Goal: Task Accomplishment & Management: Manage account settings

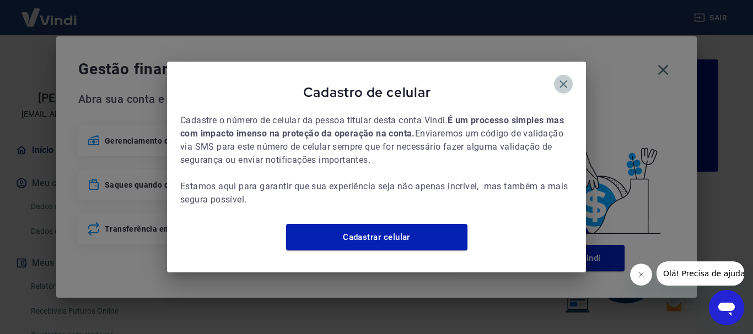
click at [565, 80] on icon "button" at bounding box center [563, 84] width 8 height 8
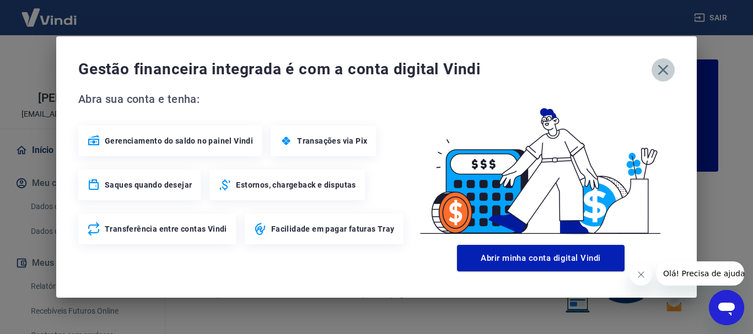
click at [664, 73] on icon "button" at bounding box center [663, 70] width 18 height 18
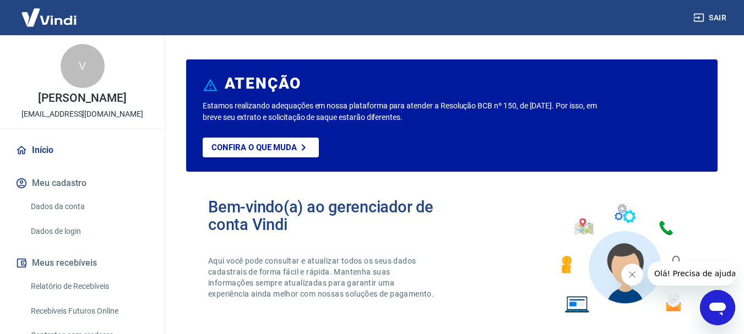
scroll to position [55, 0]
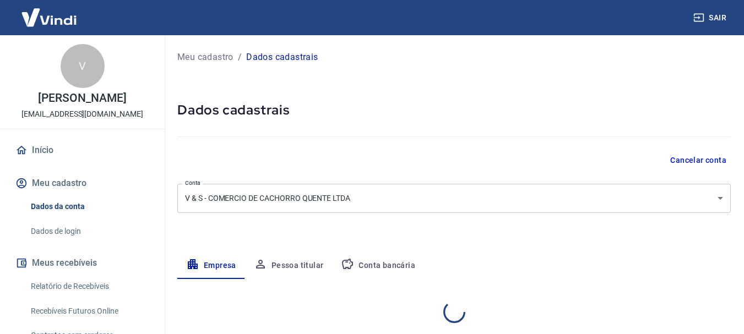
select select "SC"
select select "business"
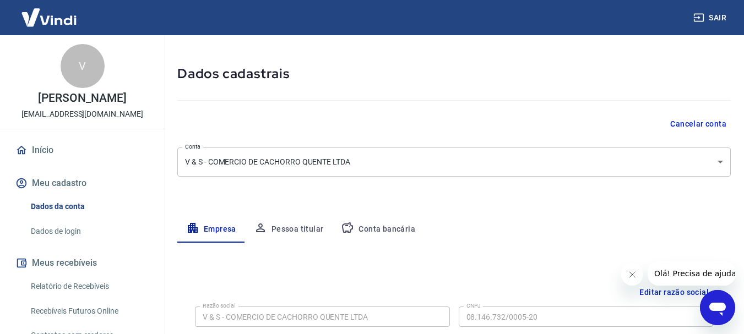
scroll to position [55, 0]
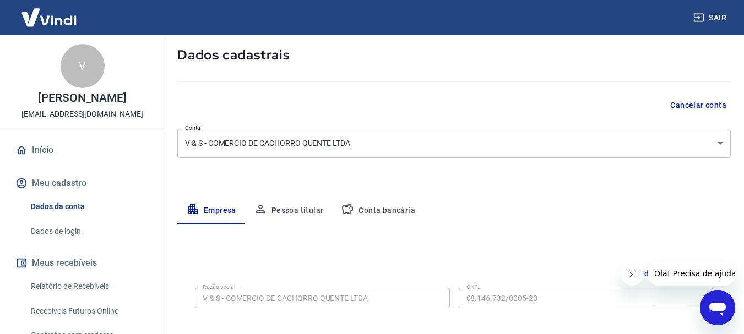
click at [724, 138] on body "Sair V VALIR FARIA financeiro@hotdogdupiru.com.br Início Meu cadastro Dados da …" at bounding box center [372, 112] width 744 height 334
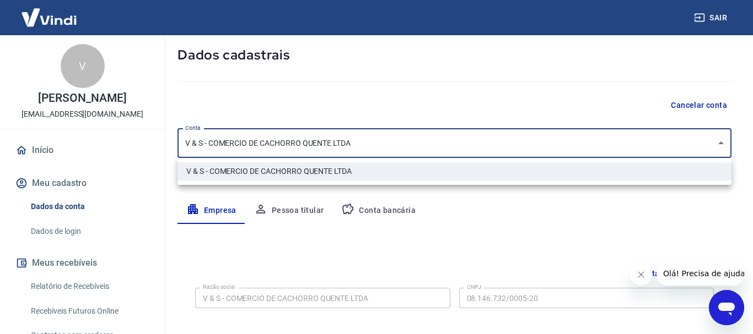
click at [723, 138] on div at bounding box center [376, 167] width 753 height 334
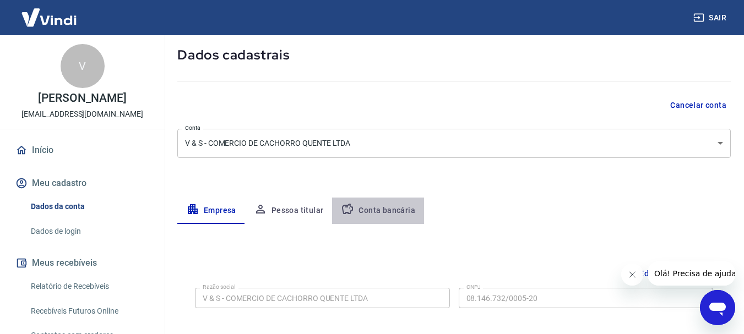
click at [396, 206] on button "Conta bancária" at bounding box center [378, 211] width 92 height 26
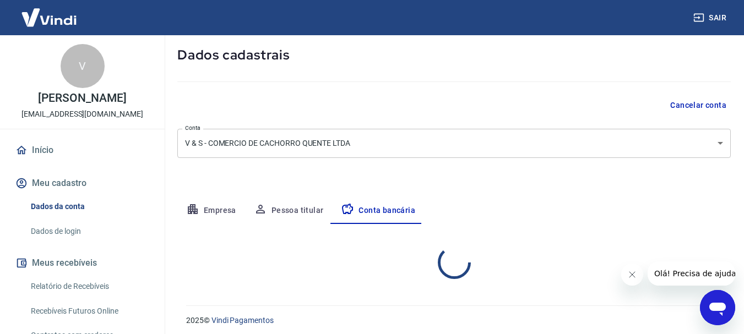
select select "1"
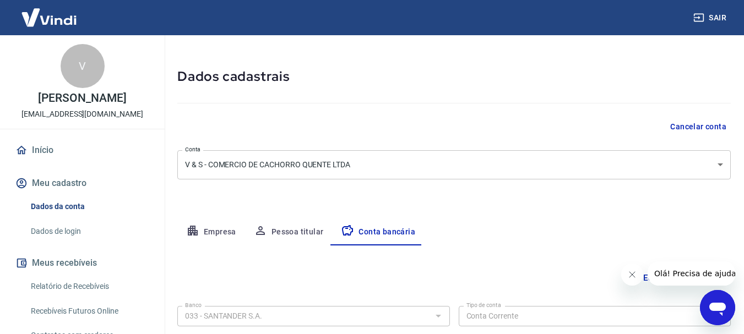
scroll to position [0, 0]
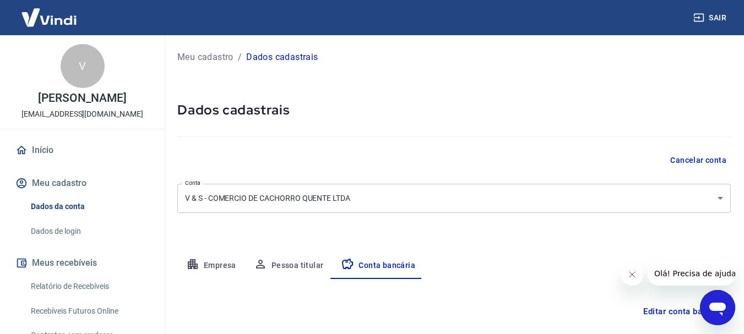
click at [715, 17] on button "Sair" at bounding box center [711, 18] width 40 height 20
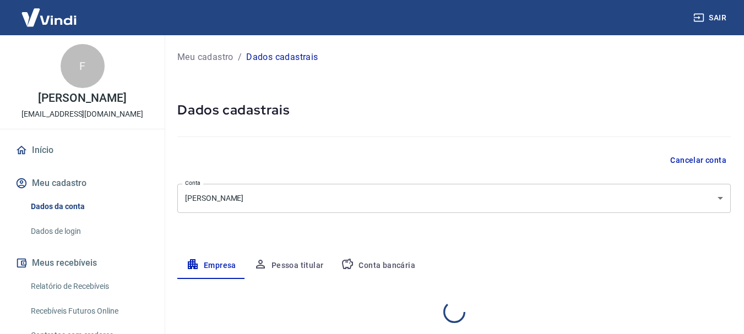
select select "SC"
select select "business"
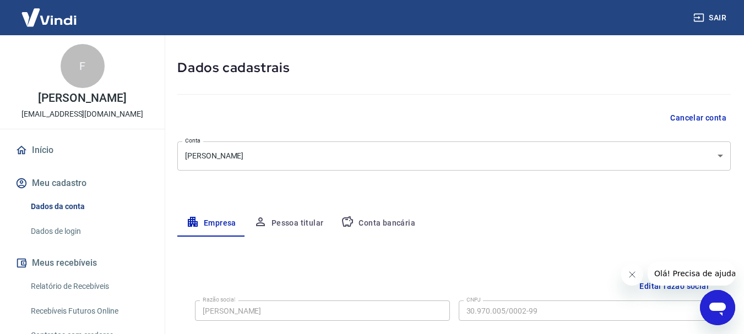
scroll to position [55, 0]
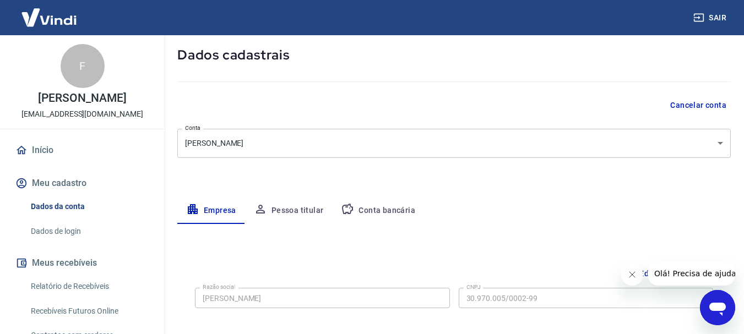
click at [401, 209] on button "Conta bancária" at bounding box center [378, 211] width 92 height 26
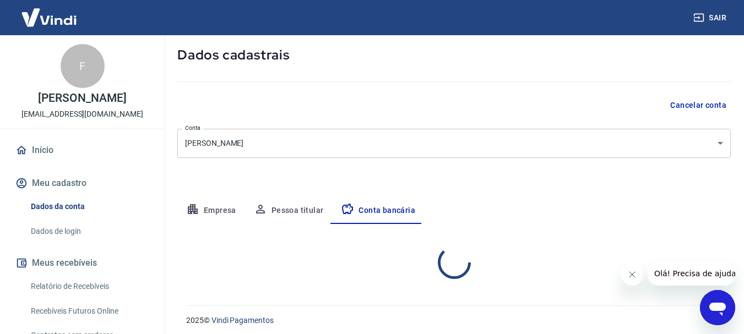
select select "1"
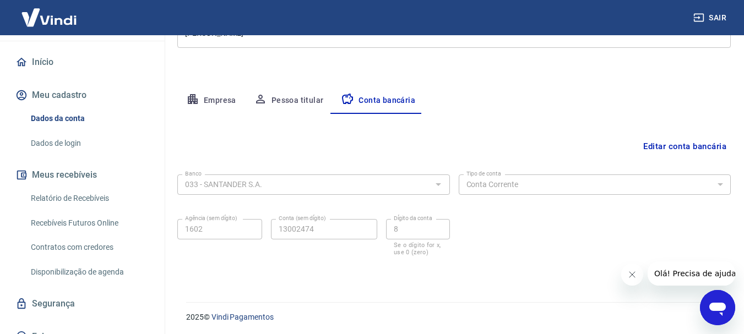
scroll to position [103, 0]
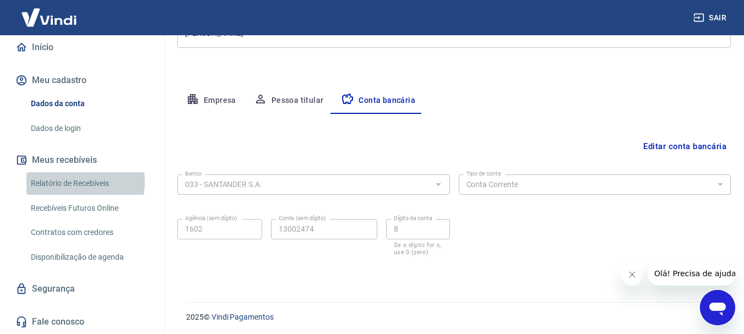
click at [68, 182] on link "Relatório de Recebíveis" at bounding box center [88, 183] width 125 height 23
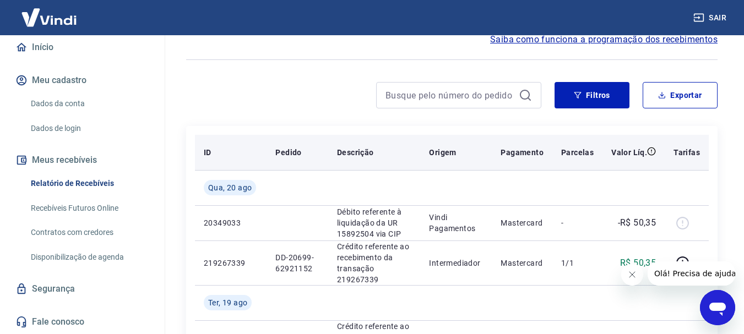
scroll to position [110, 0]
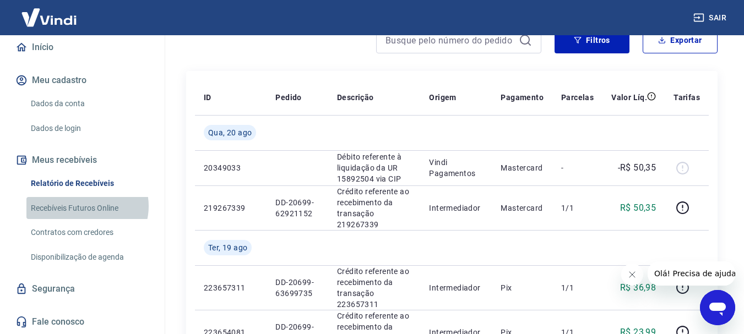
click at [87, 206] on link "Recebíveis Futuros Online" at bounding box center [88, 208] width 125 height 23
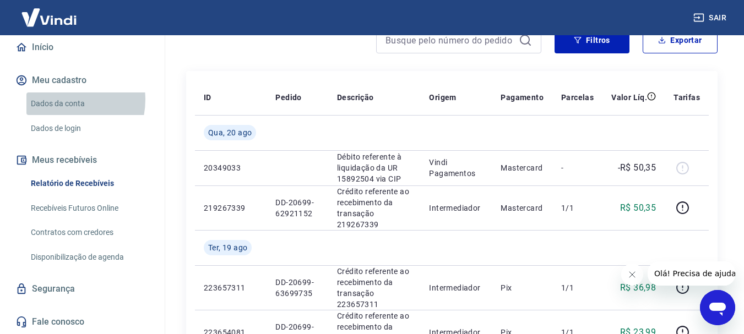
click at [62, 100] on link "Dados da conta" at bounding box center [88, 104] width 125 height 23
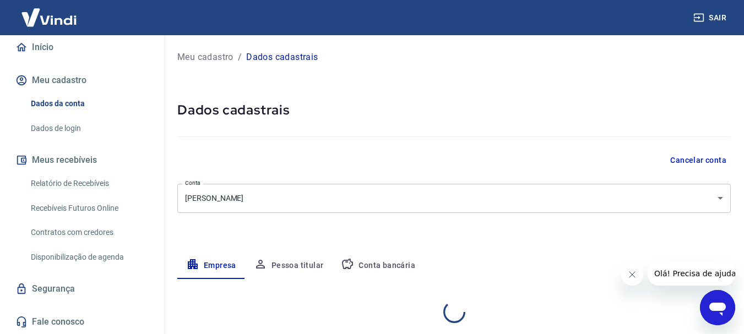
select select "SC"
select select "business"
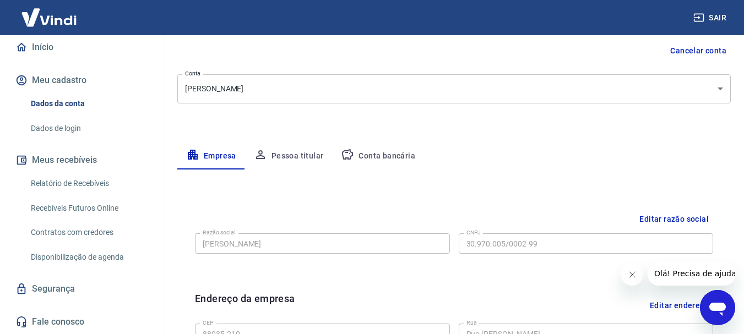
scroll to position [110, 0]
click at [379, 156] on button "Conta bancária" at bounding box center [378, 156] width 92 height 26
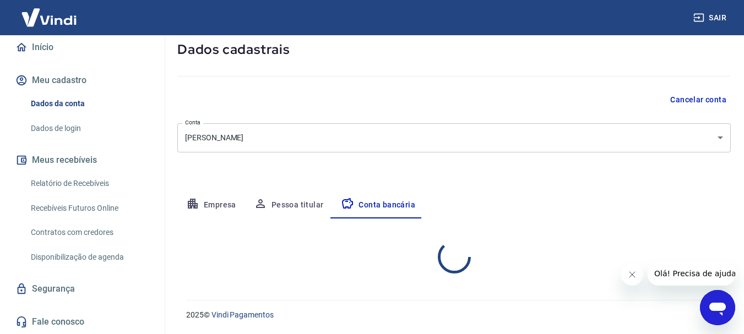
select select "1"
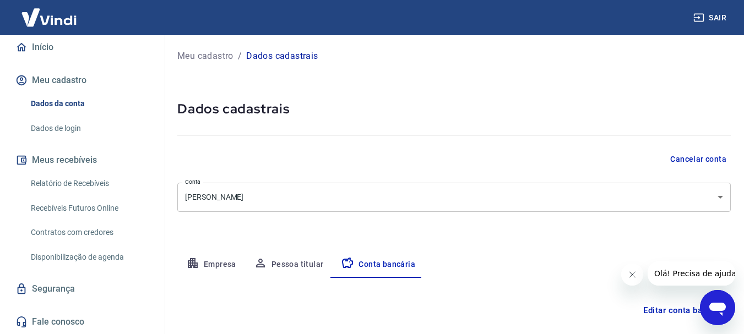
scroll to position [0, 0]
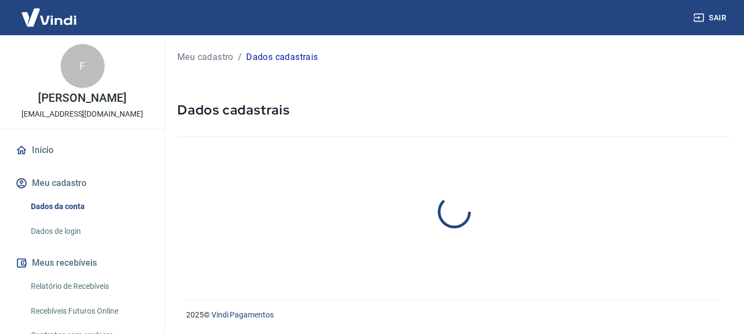
select select "SC"
select select "business"
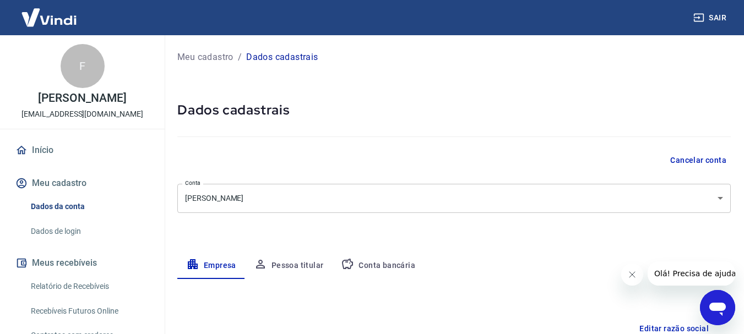
click at [393, 265] on button "Conta bancária" at bounding box center [378, 266] width 92 height 26
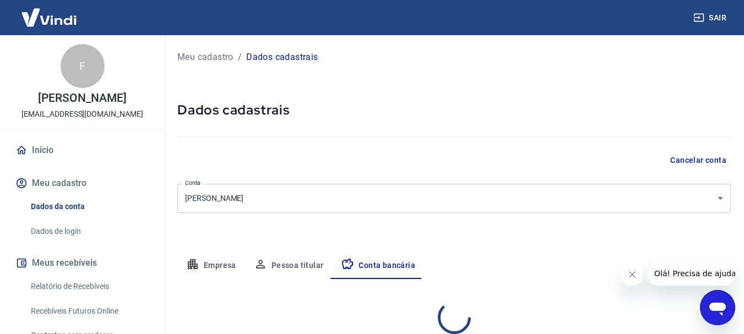
select select "1"
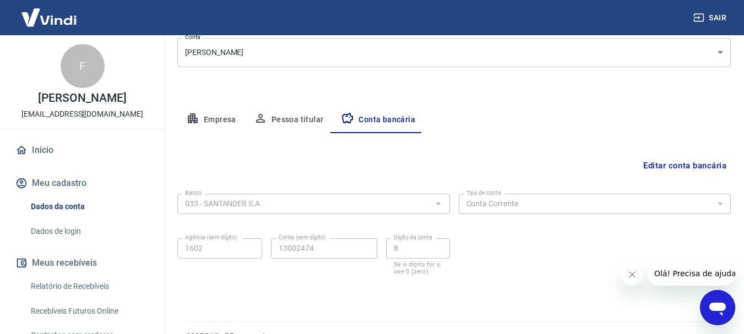
scroll to position [165, 0]
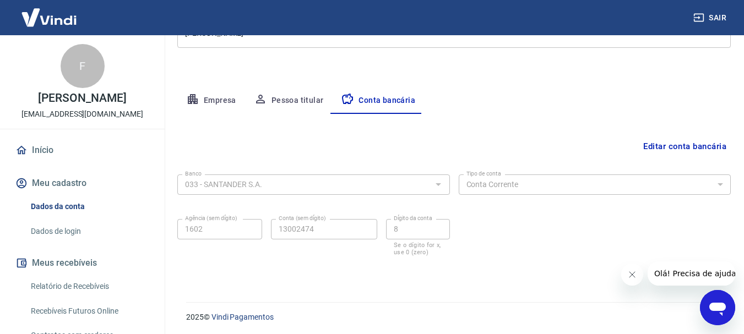
click at [684, 144] on button "Editar conta bancária" at bounding box center [685, 146] width 92 height 21
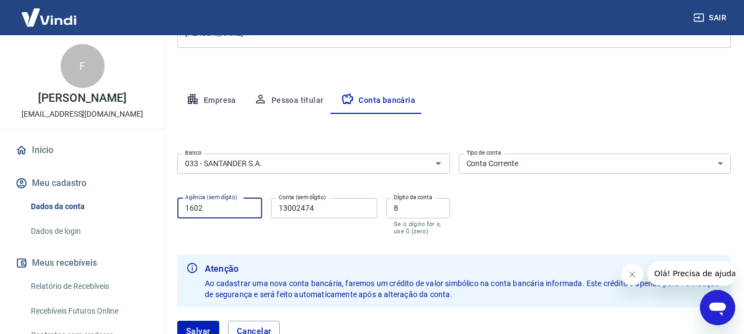
drag, startPoint x: 214, startPoint y: 210, endPoint x: 165, endPoint y: 203, distance: 49.6
click at [164, 169] on div "Sair F Francine Guimaraes Faria dupirusantamonica@gmail.com Início Meu cadastro…" at bounding box center [372, 2] width 744 height 334
type input "1563"
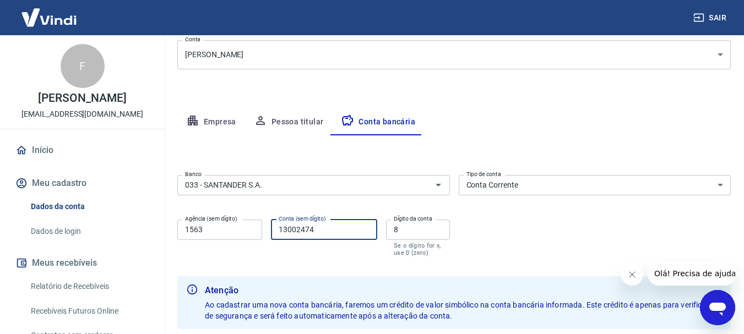
scroll to position [137, 0]
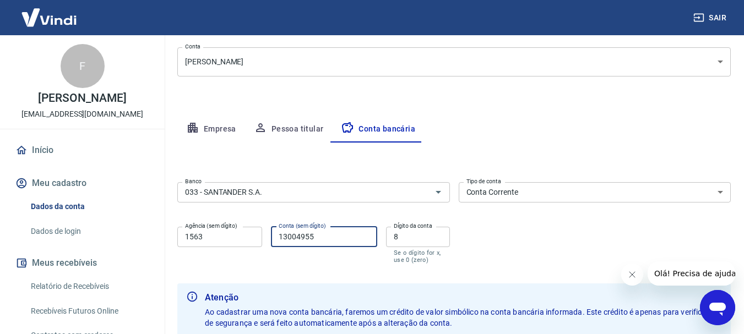
type input "13004955"
drag, startPoint x: 381, startPoint y: 228, endPoint x: 369, endPoint y: 219, distance: 14.9
click at [366, 220] on div "Banco 033 - SANTANDER S.A. Banco Tipo de conta Conta Corrente Conta Poupança Ti…" at bounding box center [454, 222] width 554 height 88
type input "0"
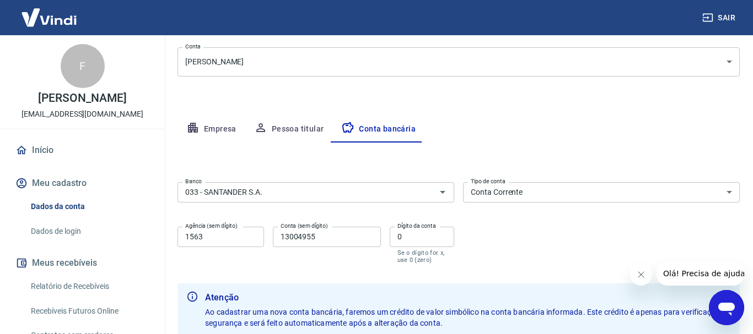
click at [721, 62] on body "Sair F Francine Guimaraes Faria dupirusantamonica@gmail.com Início Meu cadastro…" at bounding box center [376, 30] width 753 height 334
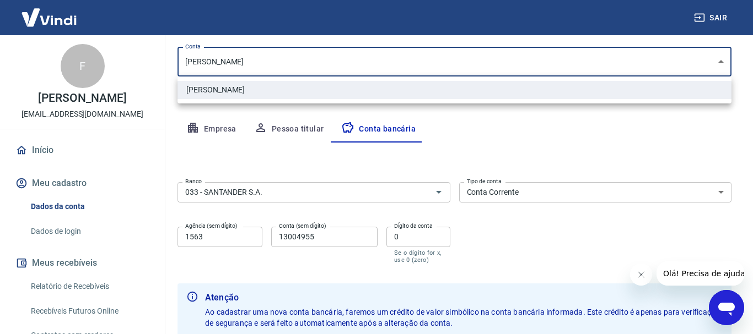
click at [529, 134] on div at bounding box center [376, 167] width 753 height 334
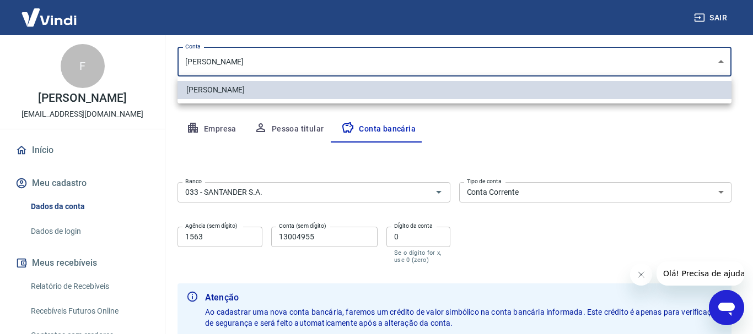
click at [418, 47] on body "Sair F Francine Guimaraes Faria dupirusantamonica@gmail.com Início Meu cadastro…" at bounding box center [376, 30] width 753 height 334
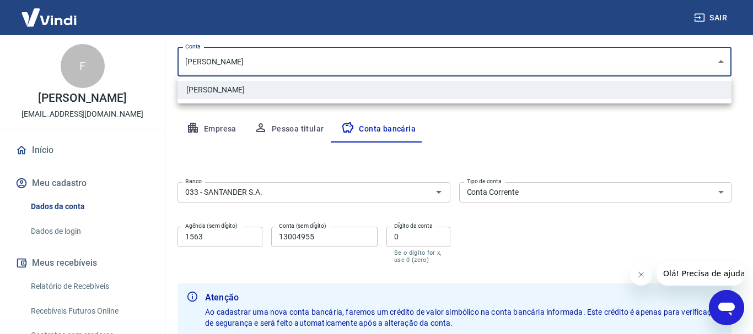
click at [418, 47] on div at bounding box center [376, 167] width 753 height 334
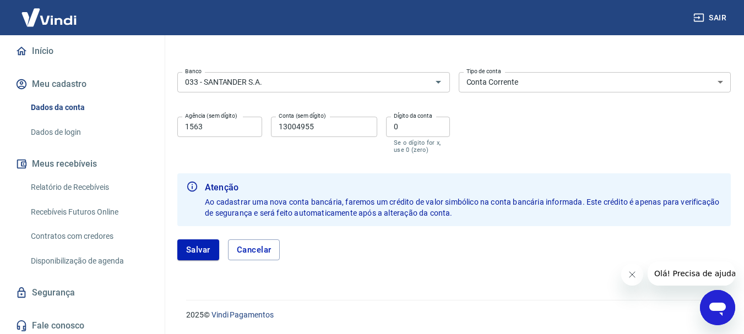
scroll to position [103, 0]
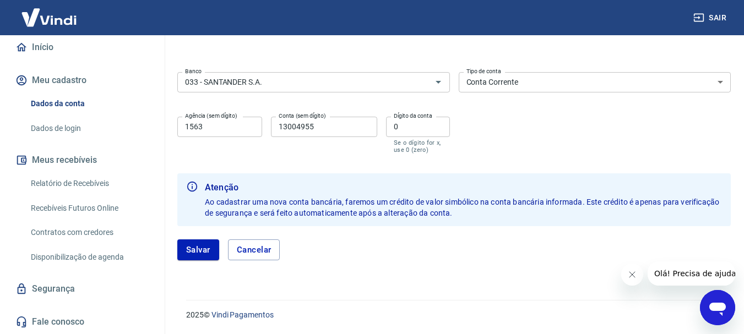
click at [68, 322] on link "Fale conosco" at bounding box center [82, 322] width 138 height 24
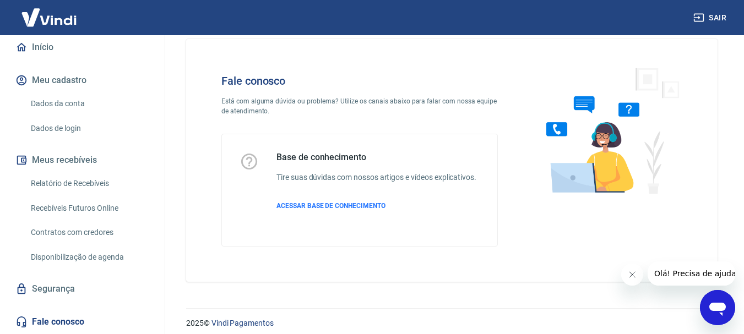
scroll to position [26, 0]
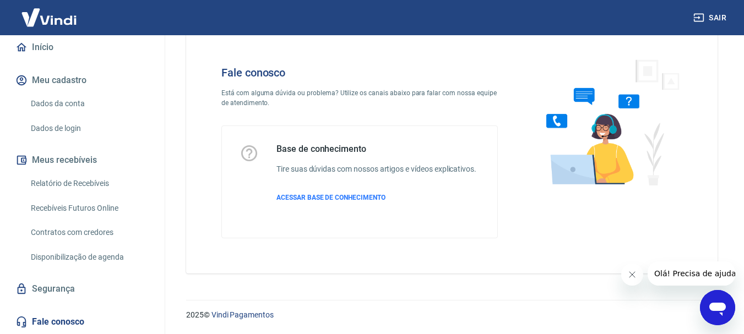
click at [721, 306] on icon "Abrir janela de mensagens" at bounding box center [718, 309] width 17 height 13
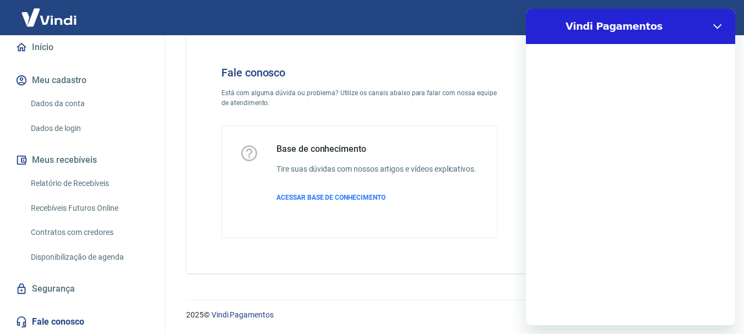
scroll to position [0, 0]
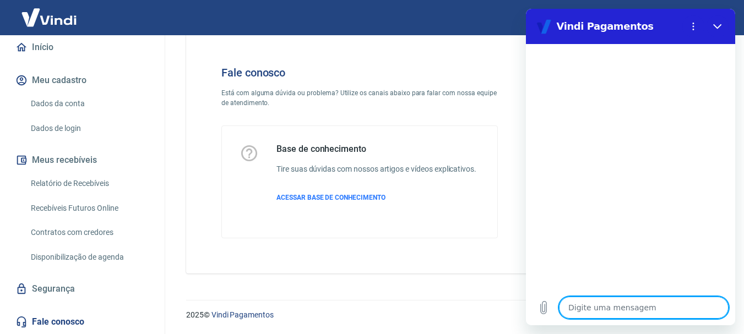
type textarea "B"
type textarea "x"
type textarea "Bo"
type textarea "x"
type textarea "Bom"
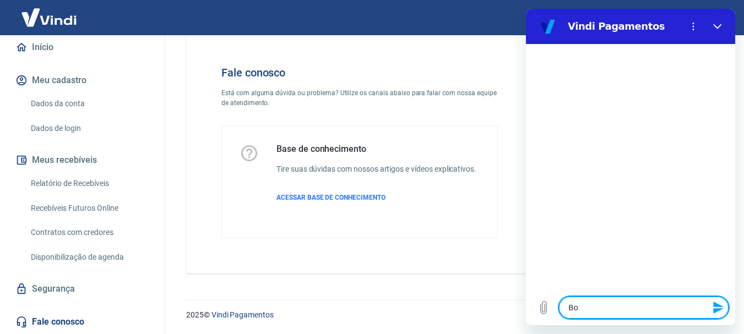
type textarea "x"
type textarea "Bom"
type textarea "x"
type textarea "Bom d"
type textarea "x"
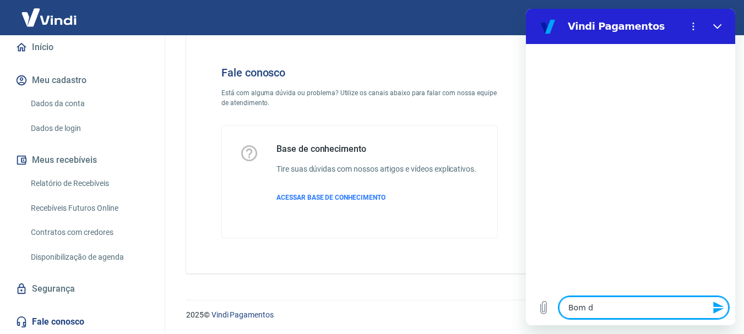
type textarea "Bom di"
type textarea "x"
type textarea "Bom dia"
type textarea "x"
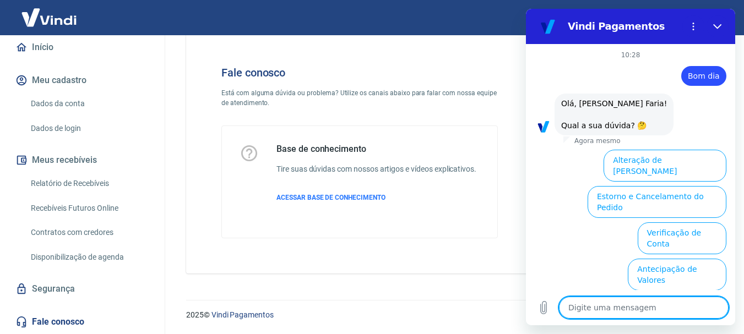
scroll to position [86, 0]
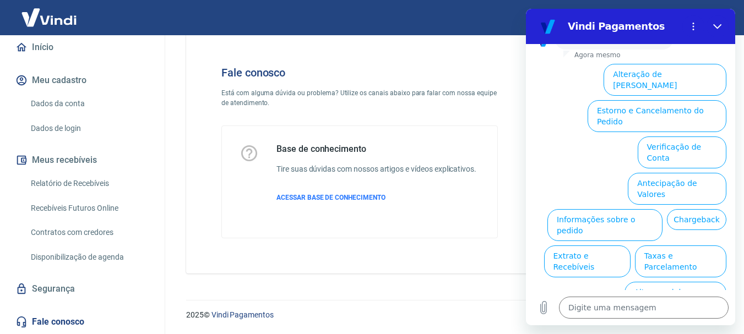
click at [662, 75] on button "Alteração de Dados Cadastrais" at bounding box center [665, 80] width 123 height 32
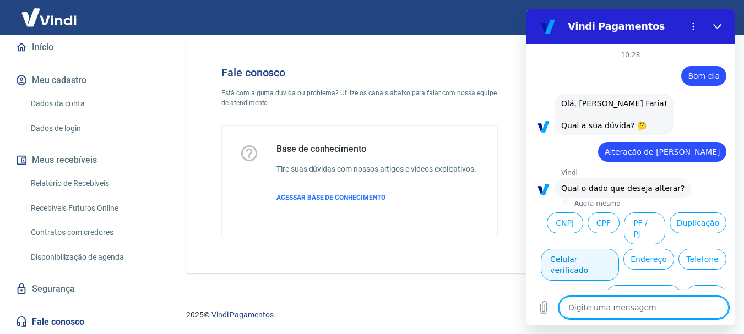
scroll to position [47, 0]
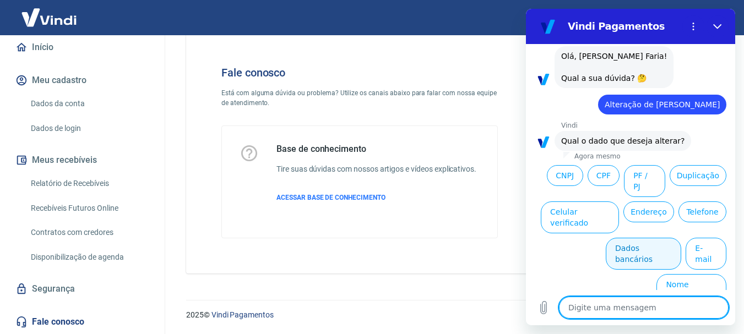
click at [642, 246] on button "Dados bancários" at bounding box center [643, 254] width 75 height 32
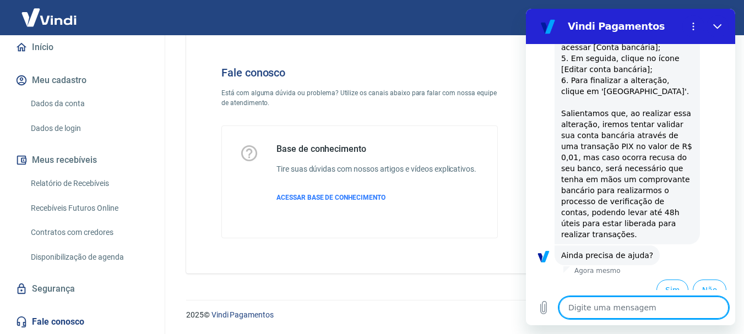
scroll to position [327, 0]
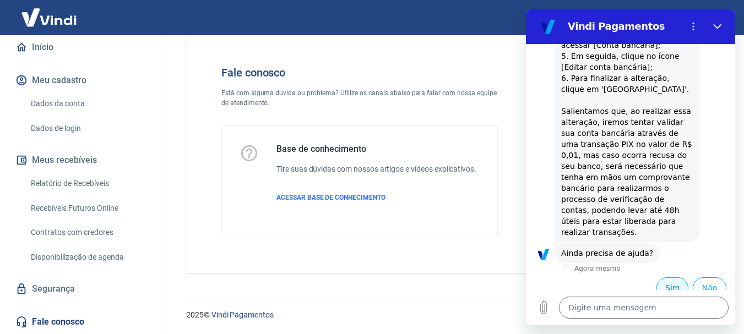
click at [666, 278] on button "Sim" at bounding box center [673, 288] width 32 height 21
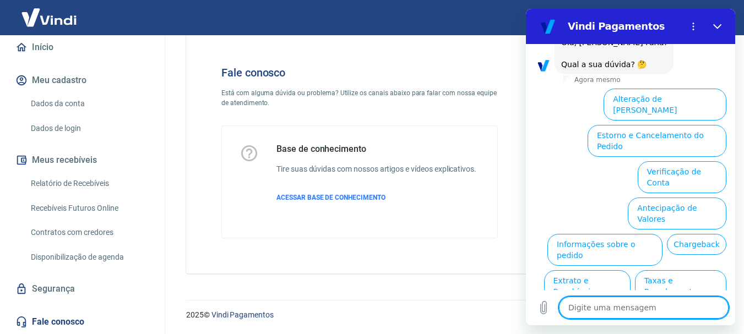
scroll to position [615, 0]
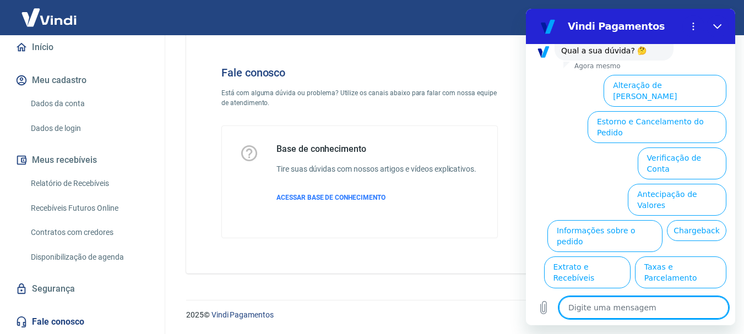
click at [480, 60] on div "Fale conosco Está com alguma dúvida ou problema? Utilize os canais abaixo para …" at bounding box center [360, 152] width 312 height 208
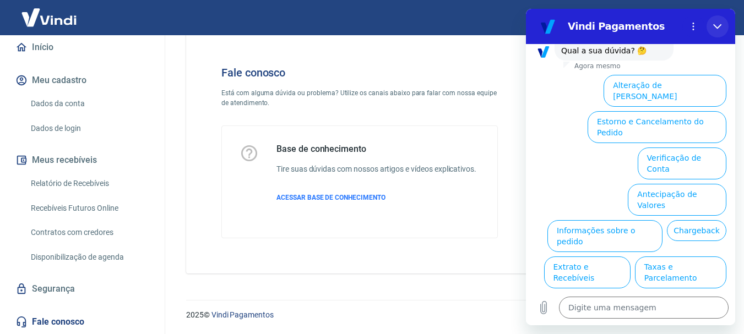
click at [717, 23] on icon "Fechar" at bounding box center [718, 26] width 9 height 9
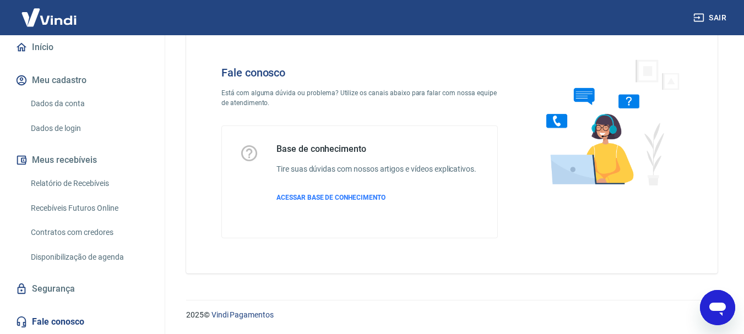
type textarea "x"
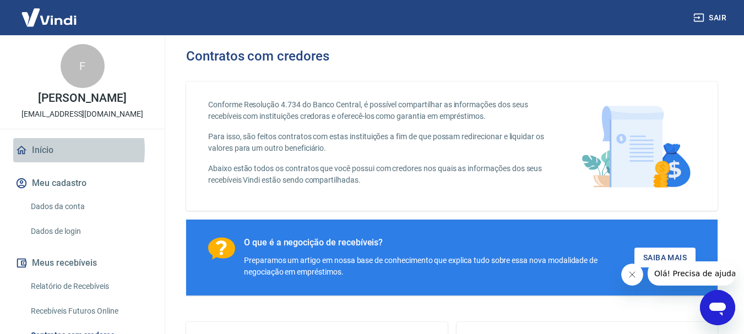
click at [50, 150] on link "Início" at bounding box center [82, 150] width 138 height 24
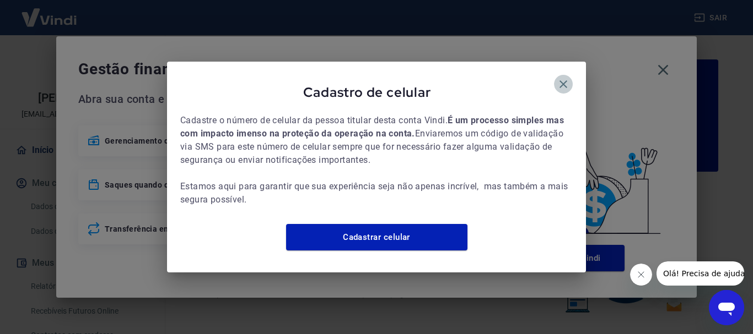
click at [561, 78] on icon "button" at bounding box center [562, 84] width 13 height 13
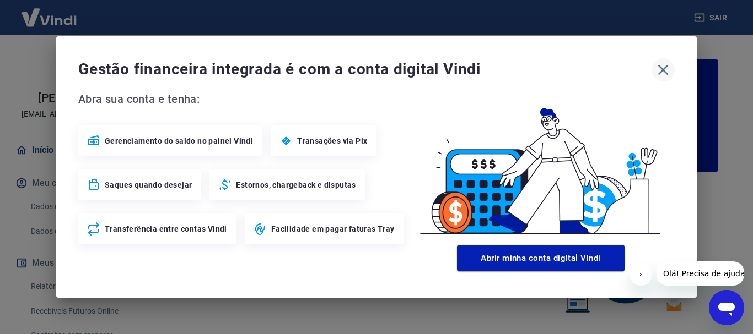
click at [663, 74] on icon "button" at bounding box center [663, 70] width 18 height 18
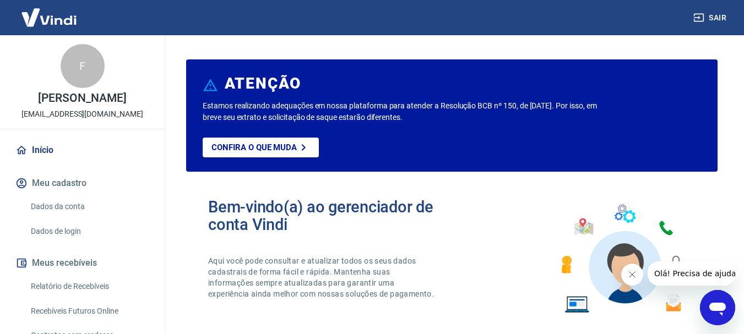
click at [52, 151] on link "Início" at bounding box center [82, 150] width 138 height 24
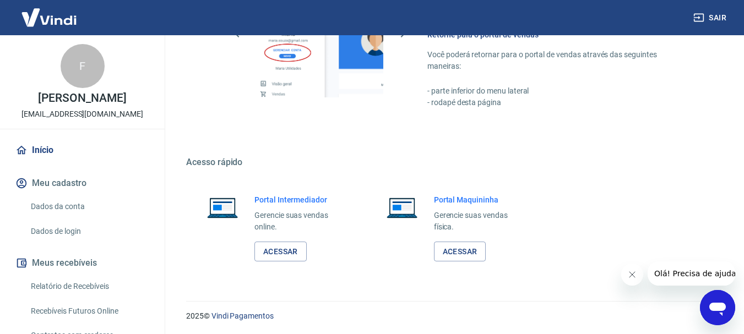
scroll to position [684, 0]
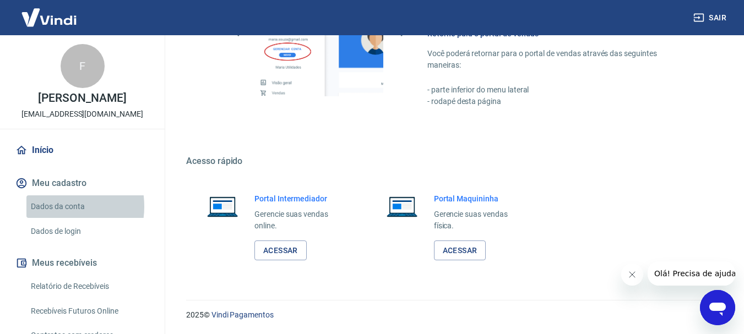
click at [51, 207] on link "Dados da conta" at bounding box center [88, 207] width 125 height 23
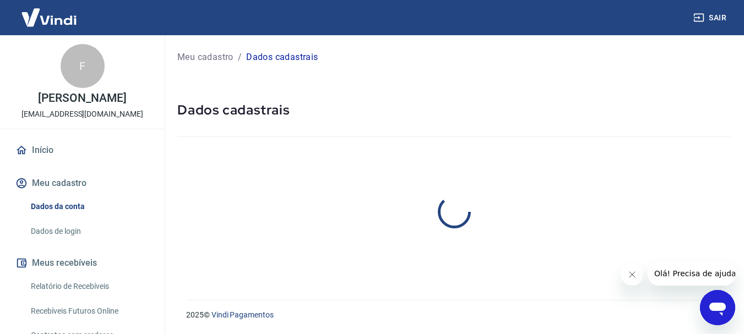
select select "SC"
select select "business"
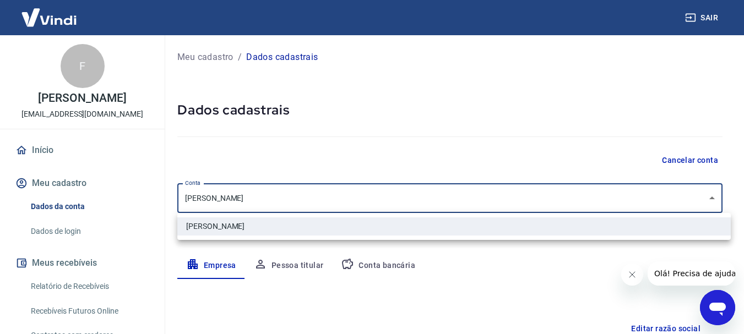
click at [474, 186] on body "Sair F [PERSON_NAME] Faria [EMAIL_ADDRESS][DOMAIN_NAME] Início Meu cadastro Dad…" at bounding box center [372, 167] width 744 height 334
click at [474, 186] on div at bounding box center [376, 167] width 753 height 334
